Goal: Task Accomplishment & Management: Manage account settings

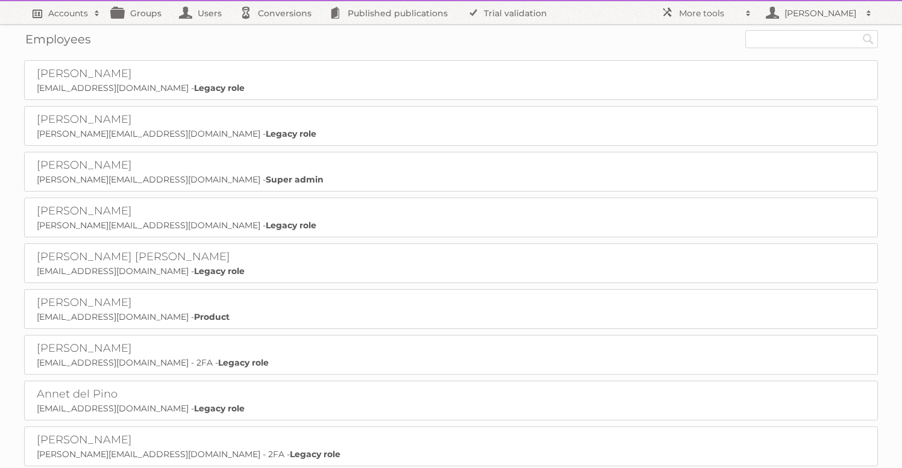
click at [62, 11] on h2 "Accounts" at bounding box center [68, 13] width 40 height 12
type input"] "gisele"
click at [278, 31] on input "Search" at bounding box center [287, 40] width 18 height 18
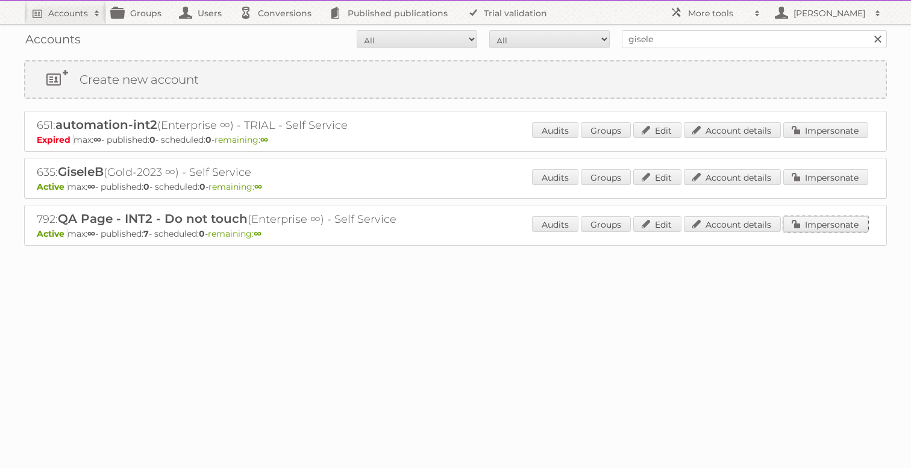
click at [819, 225] on link "Impersonate" at bounding box center [825, 224] width 85 height 16
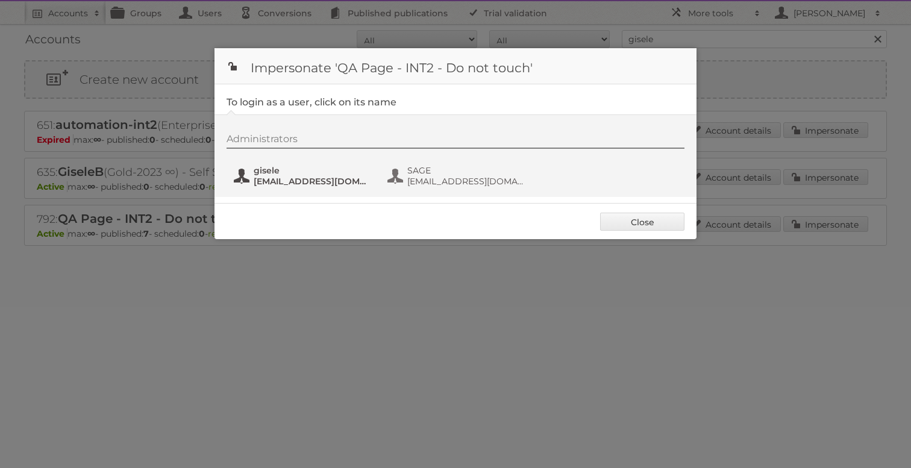
click at [268, 184] on span "gisele+QA2@publitas.com" at bounding box center [312, 181] width 117 height 11
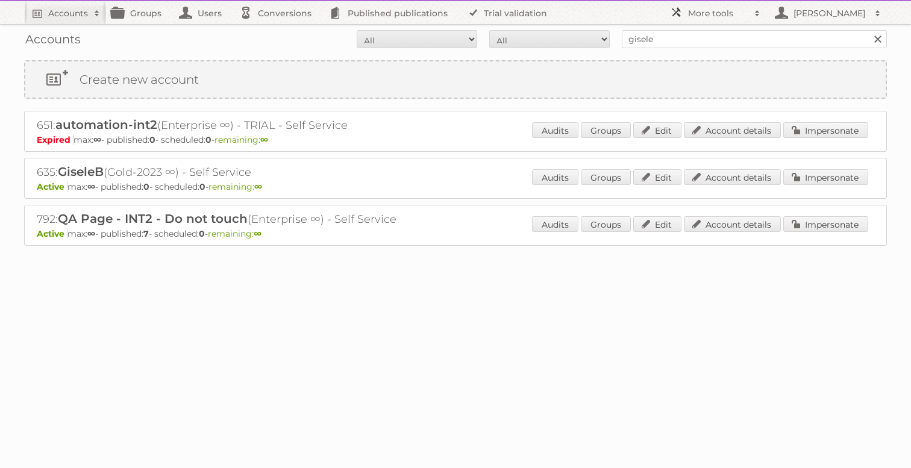
click at [731, 11] on h2 "More tools" at bounding box center [718, 13] width 60 height 12
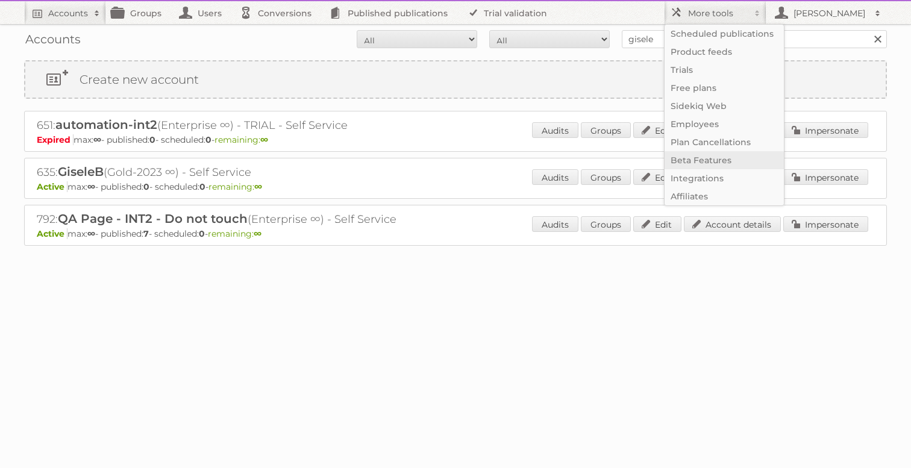
click at [705, 156] on link "Beta Features" at bounding box center [723, 160] width 119 height 18
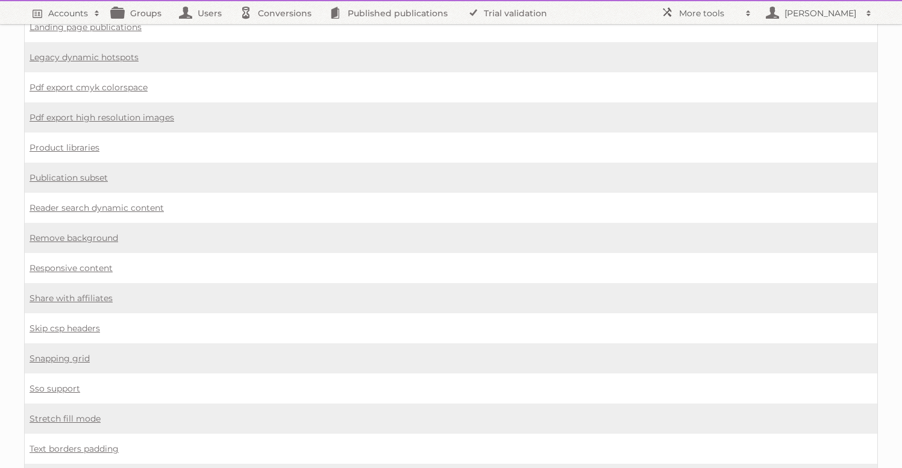
scroll to position [896, 0]
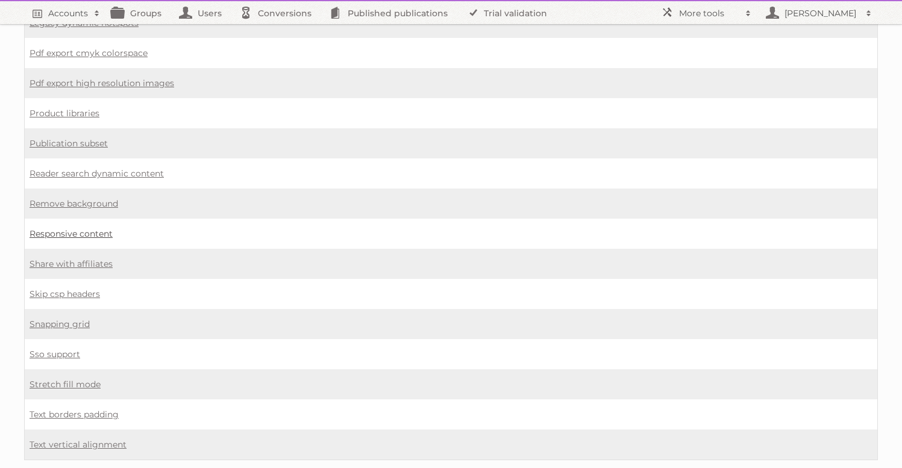
click at [86, 228] on link "Responsive content" at bounding box center [71, 233] width 83 height 11
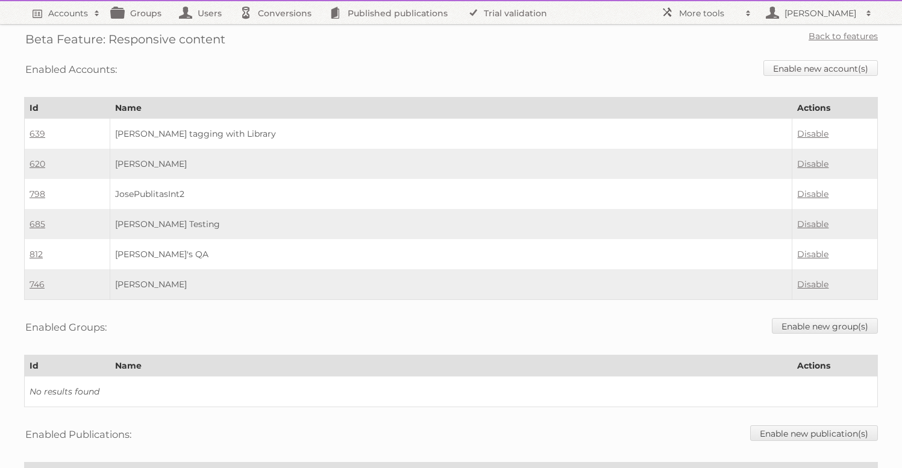
click at [831, 63] on link "Enable new account(s)" at bounding box center [820, 68] width 114 height 16
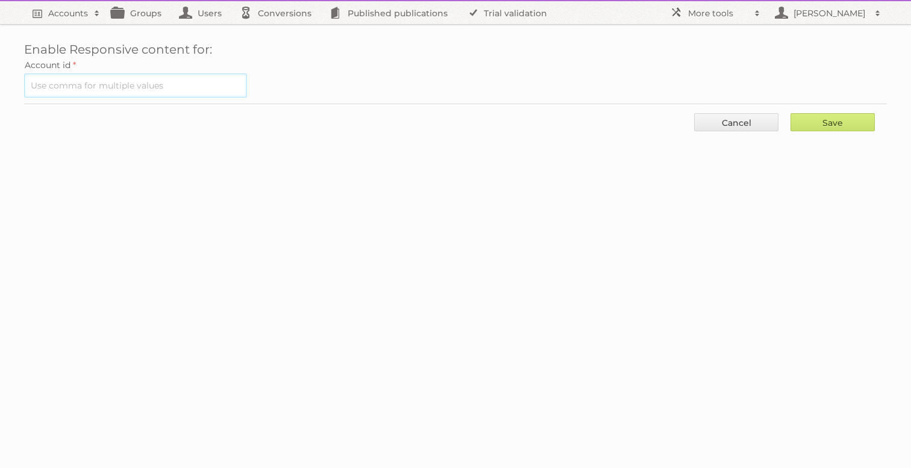
click at [108, 88] on input "text" at bounding box center [135, 85] width 223 height 24
type input "798"
click at [790, 113] on input "Save" at bounding box center [832, 122] width 84 height 18
type input "..."
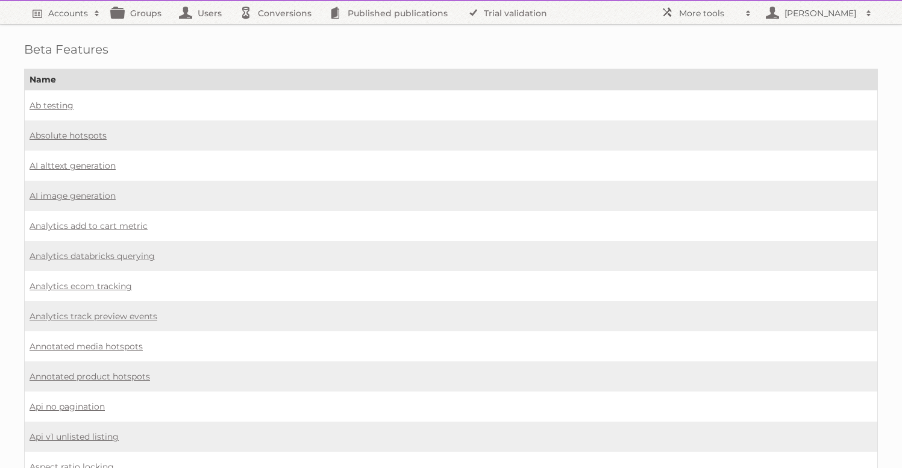
scroll to position [896, 0]
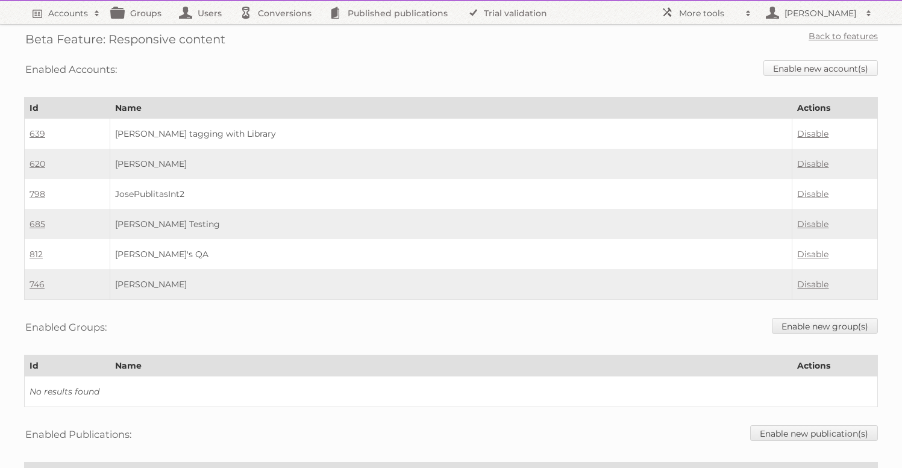
click at [817, 70] on link "Enable new account(s)" at bounding box center [820, 68] width 114 height 16
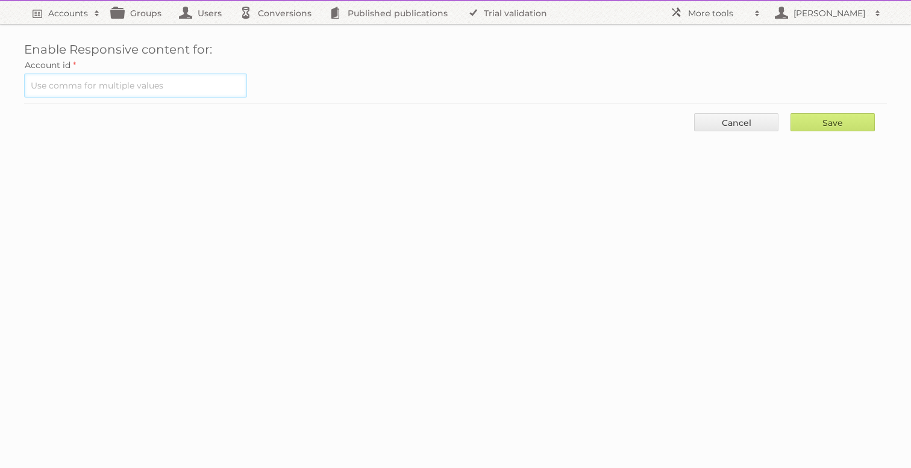
click at [166, 92] on input "text" at bounding box center [135, 85] width 223 height 24
type input "792"
click at [790, 113] on input "Save" at bounding box center [832, 122] width 84 height 18
type input "..."
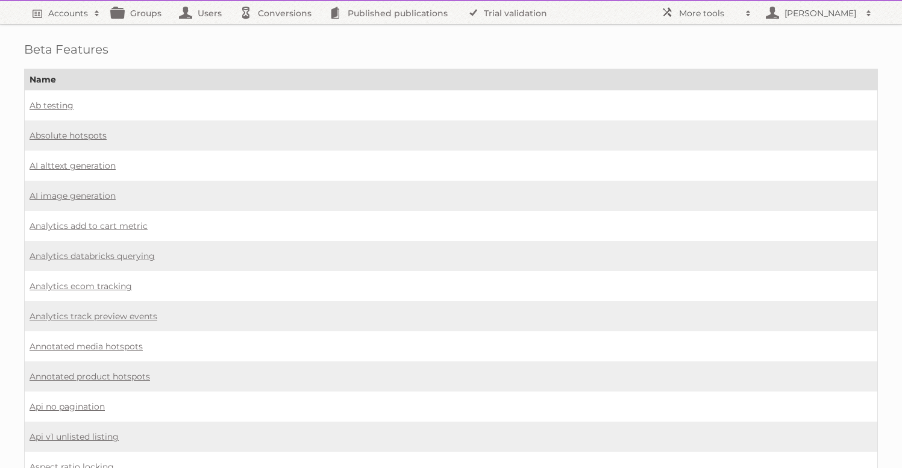
scroll to position [896, 0]
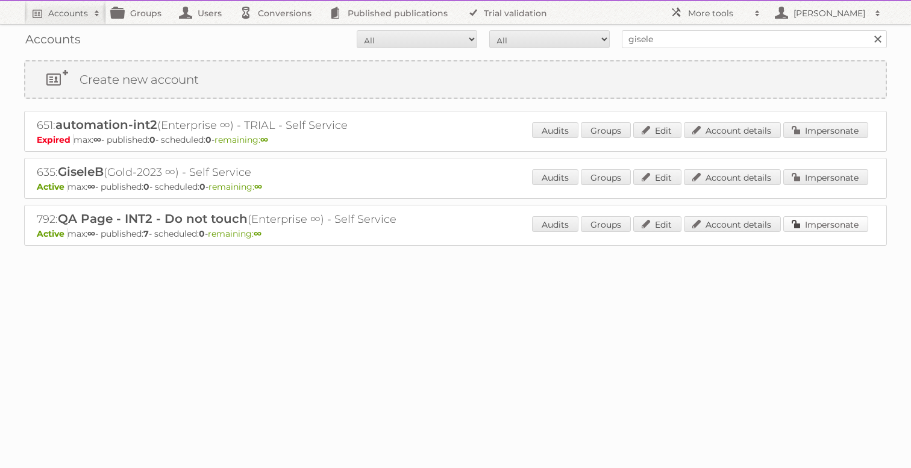
click at [838, 227] on link "Impersonate" at bounding box center [825, 224] width 85 height 16
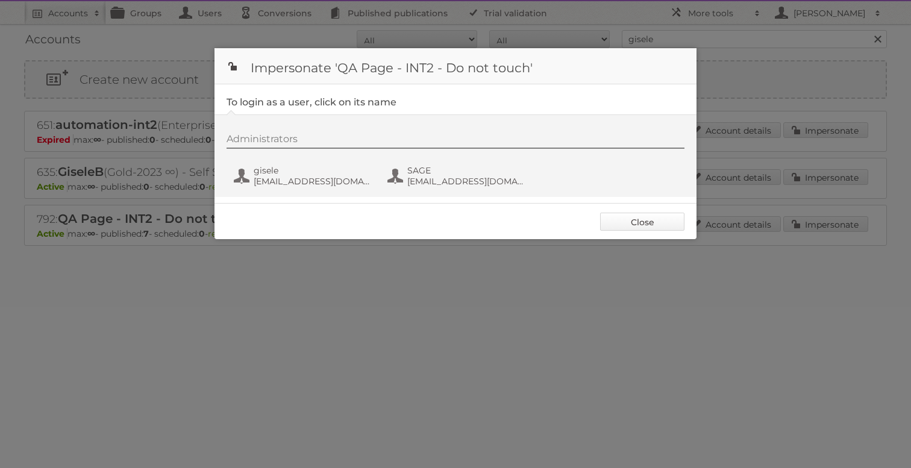
click at [636, 224] on link "Close" at bounding box center [642, 222] width 84 height 18
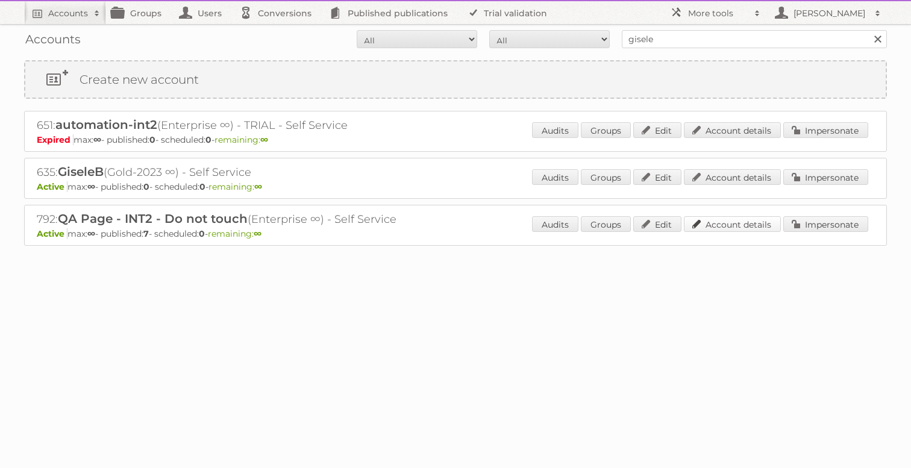
click at [729, 223] on link "Account details" at bounding box center [732, 224] width 97 height 16
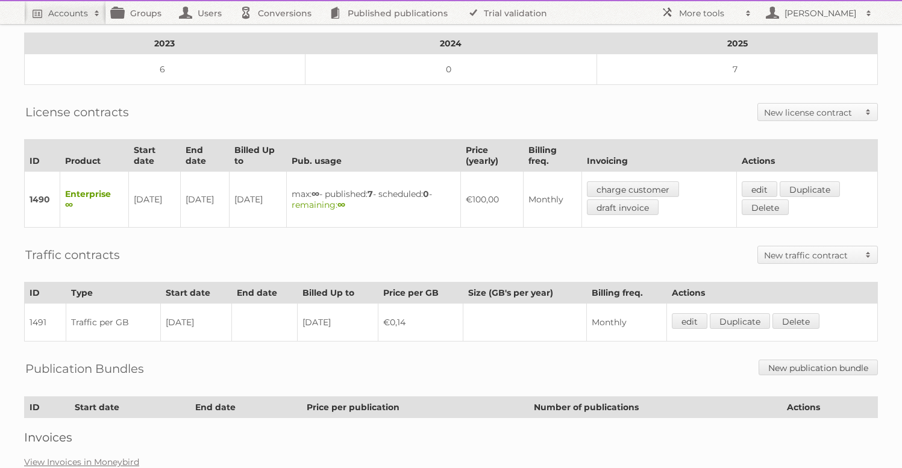
scroll to position [189, 0]
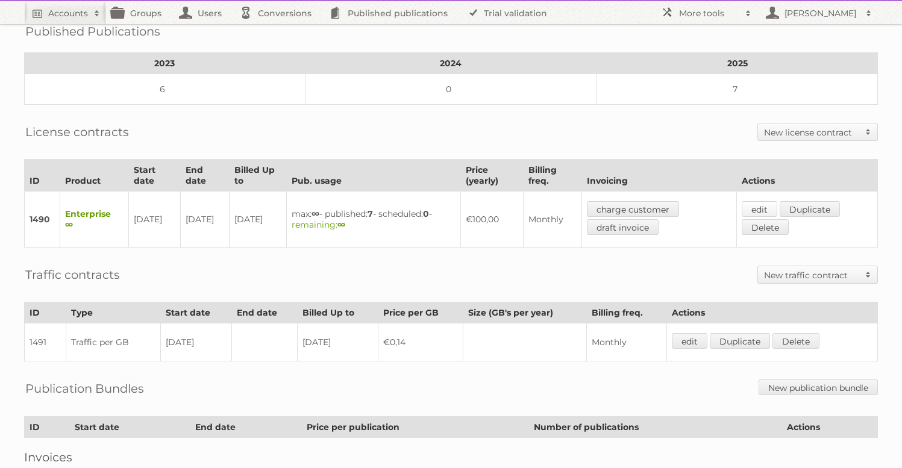
click at [767, 201] on link "edit" at bounding box center [760, 209] width 36 height 16
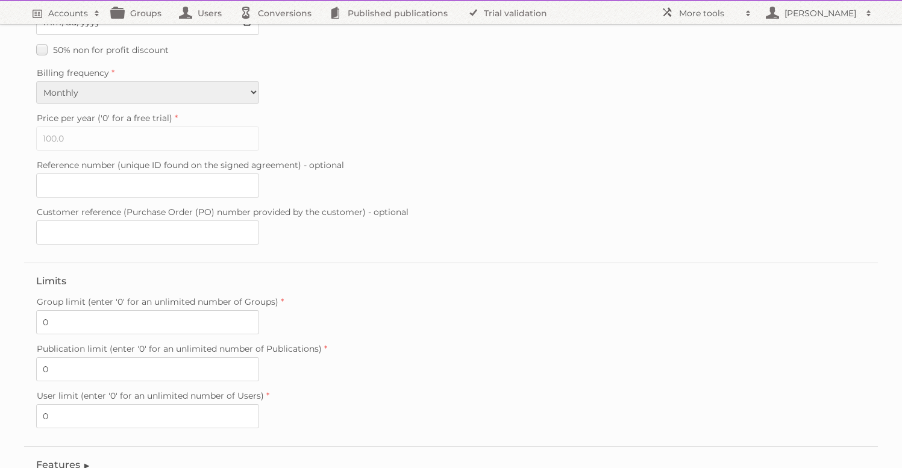
scroll to position [302, 0]
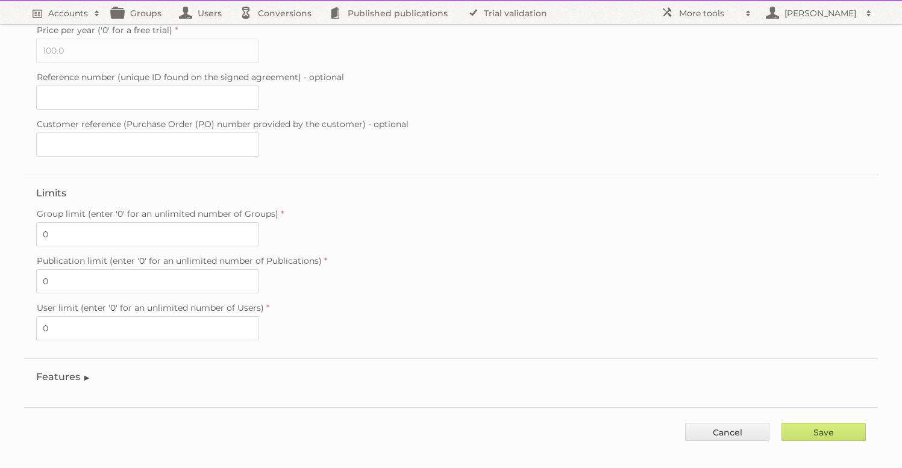
click at [56, 371] on legend "Features" at bounding box center [63, 376] width 55 height 11
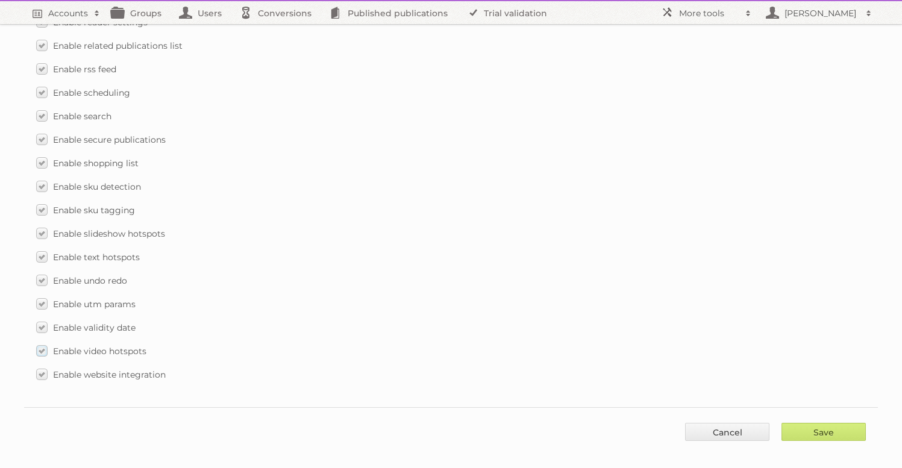
scroll to position [1491, 0]
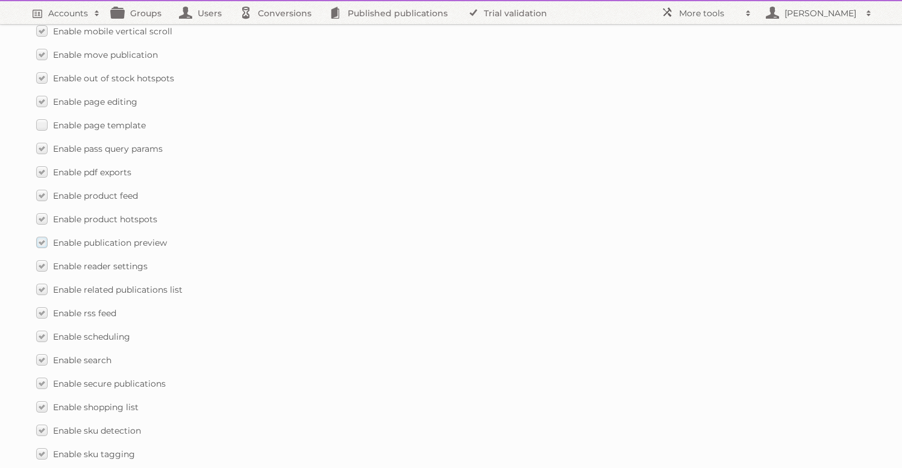
click at [105, 237] on span "Enable publication preview" at bounding box center [110, 242] width 114 height 11
click at [0, 0] on input "Enable publication preview" at bounding box center [0, 0] width 0 height 0
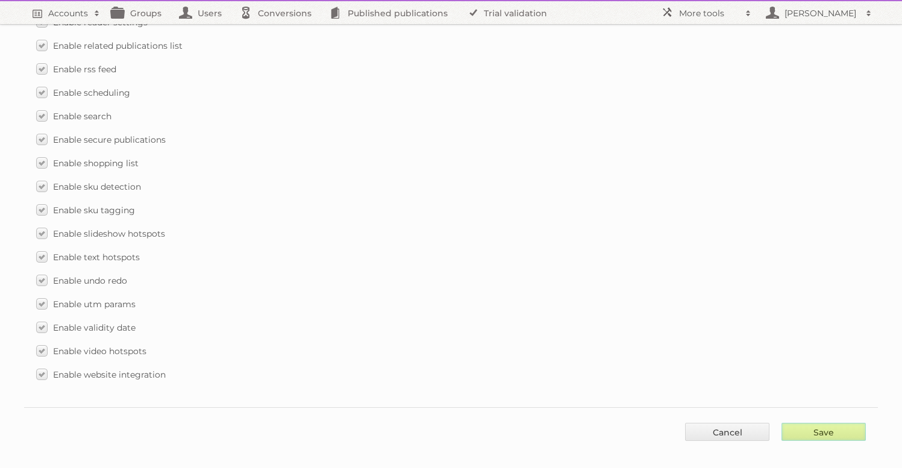
click at [810, 423] on input "Save" at bounding box center [823, 432] width 84 height 18
type input "..."
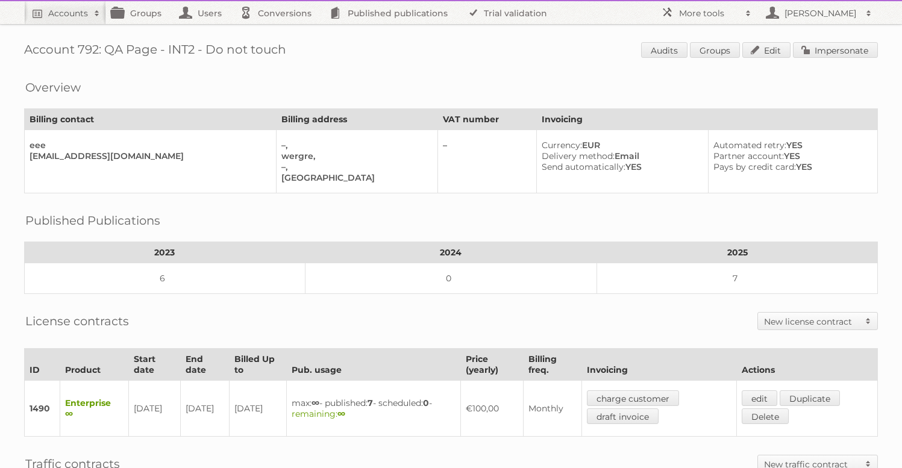
scroll to position [273, 0]
